Goal: Entertainment & Leisure: Consume media (video, audio)

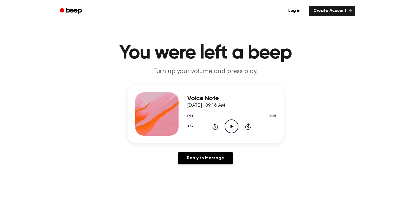
click at [235, 128] on icon "Play Audio" at bounding box center [232, 127] width 14 height 14
click at [216, 125] on icon "Rewind 5 seconds" at bounding box center [215, 126] width 6 height 7
click at [228, 128] on icon "Play Audio" at bounding box center [232, 127] width 14 height 14
click at [217, 127] on icon "Rewind 5 seconds" at bounding box center [215, 126] width 6 height 7
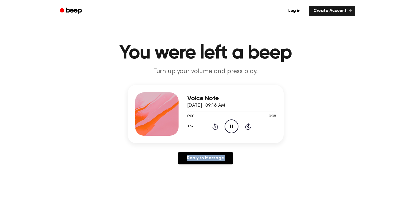
click at [217, 127] on icon "Rewind 5 seconds" at bounding box center [215, 126] width 6 height 7
click at [231, 128] on icon "Pause Audio" at bounding box center [232, 127] width 14 height 14
click at [231, 129] on icon "Play Audio" at bounding box center [232, 127] width 14 height 14
click at [231, 129] on icon "Pause Audio" at bounding box center [232, 127] width 14 height 14
click at [217, 127] on icon at bounding box center [216, 126] width 6 height 7
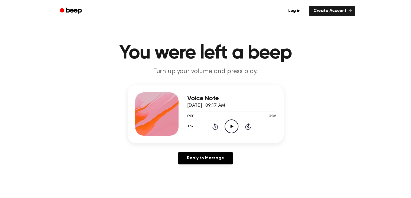
click at [234, 128] on icon "Play Audio" at bounding box center [232, 127] width 14 height 14
click at [231, 126] on icon at bounding box center [232, 127] width 2 height 4
click at [229, 124] on icon "Play Audio" at bounding box center [232, 127] width 14 height 14
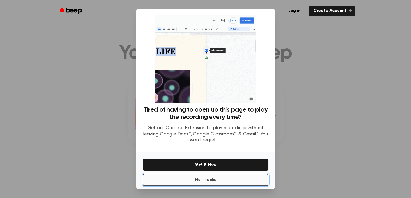
click at [246, 177] on button "No Thanks" at bounding box center [206, 180] width 126 height 12
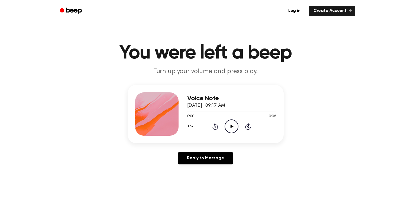
click at [231, 126] on icon at bounding box center [232, 127] width 3 height 4
click at [215, 129] on icon "Rewind 5 seconds" at bounding box center [215, 126] width 6 height 7
click at [228, 128] on icon "Play Audio" at bounding box center [232, 127] width 14 height 14
click at [229, 126] on icon "Play Audio" at bounding box center [232, 127] width 14 height 14
click at [227, 126] on icon "Play Audio" at bounding box center [232, 127] width 14 height 14
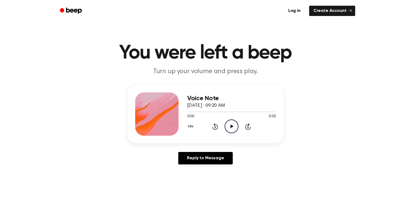
click at [235, 125] on icon "Play Audio" at bounding box center [232, 127] width 14 height 14
click at [230, 125] on icon "Play Audio" at bounding box center [232, 127] width 14 height 14
click at [233, 128] on icon "Play Audio" at bounding box center [232, 127] width 14 height 14
click at [234, 128] on icon "Play Audio" at bounding box center [232, 127] width 14 height 14
click at [231, 126] on icon at bounding box center [232, 127] width 3 height 4
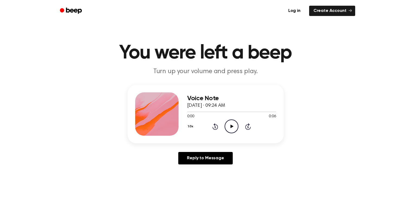
click at [233, 131] on icon "Play Audio" at bounding box center [232, 127] width 14 height 14
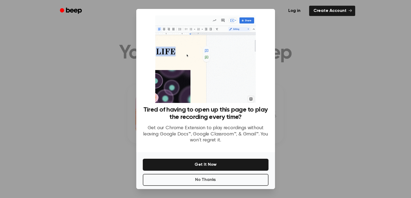
click at [108, 48] on div at bounding box center [205, 99] width 411 height 198
click at [198, 181] on button "No Thanks" at bounding box center [206, 180] width 126 height 12
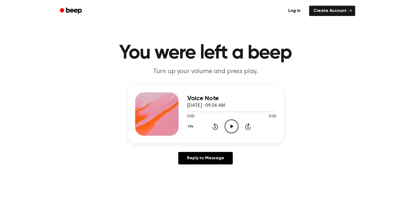
click at [236, 128] on icon "Play Audio" at bounding box center [232, 127] width 14 height 14
